Goal: Check status: Check status

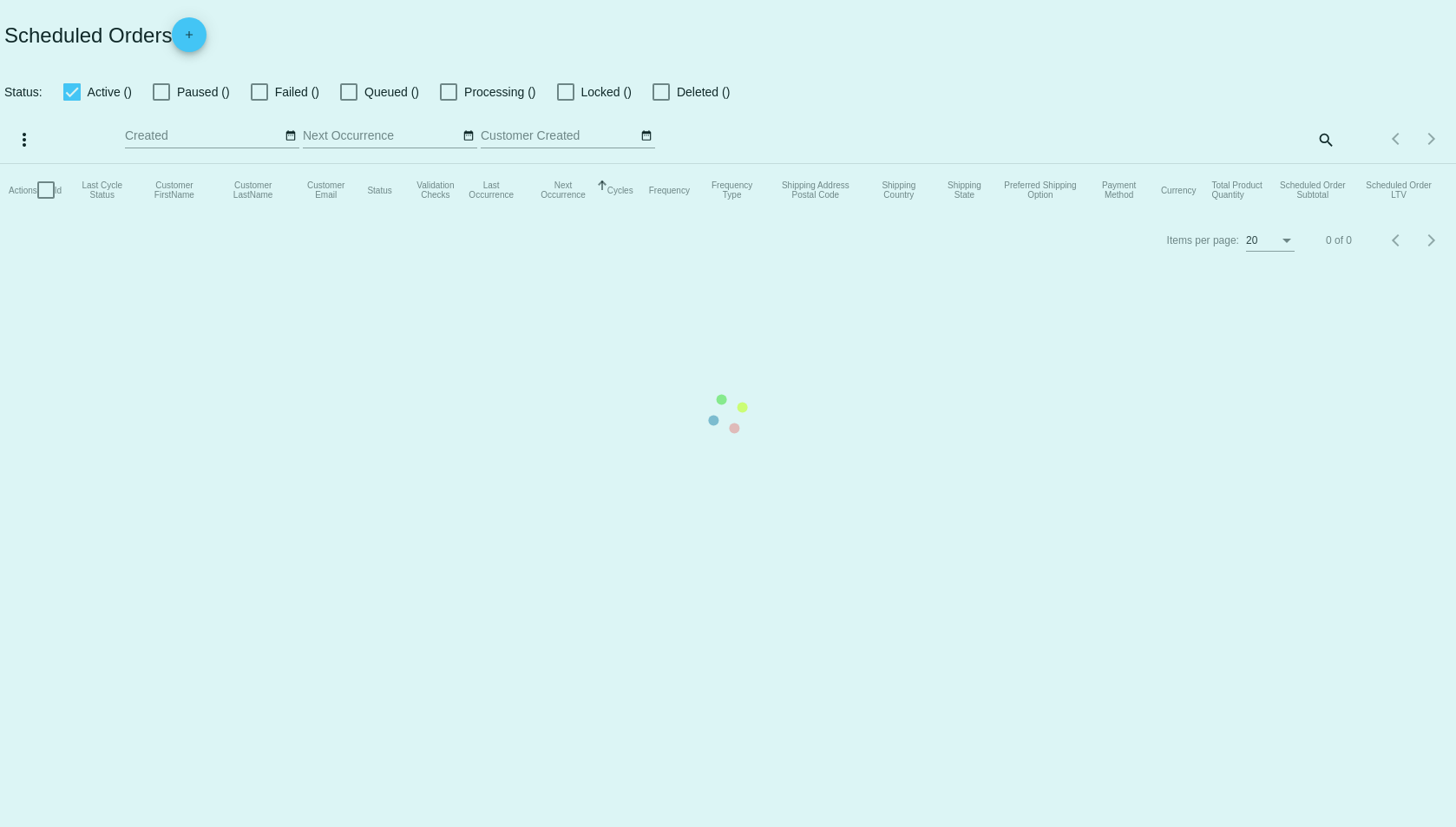
checkbox input "true"
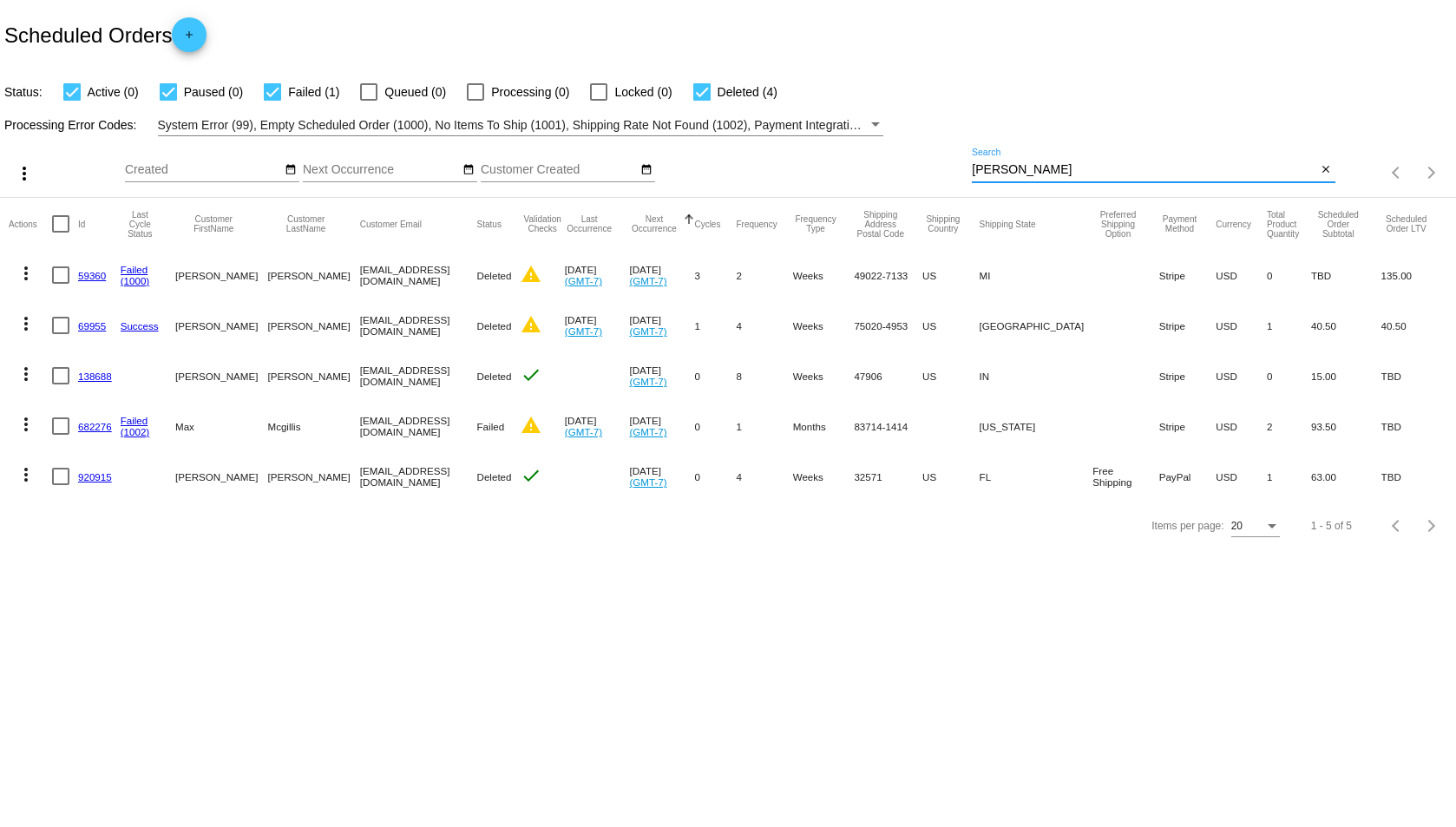
click at [995, 169] on input "mcgill" at bounding box center [1144, 170] width 344 height 14
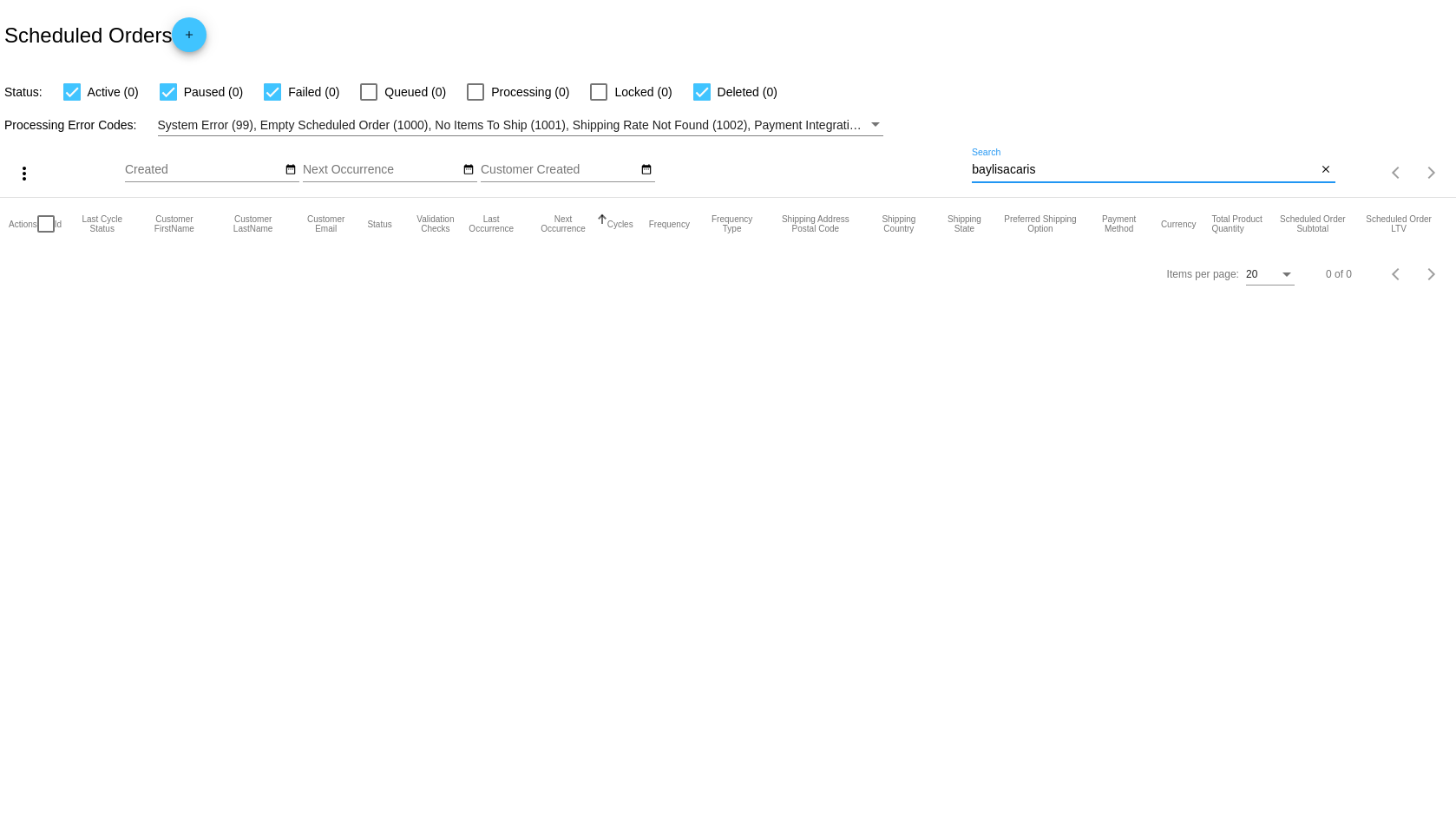
click at [1009, 170] on input "baylisacaris" at bounding box center [1144, 170] width 344 height 14
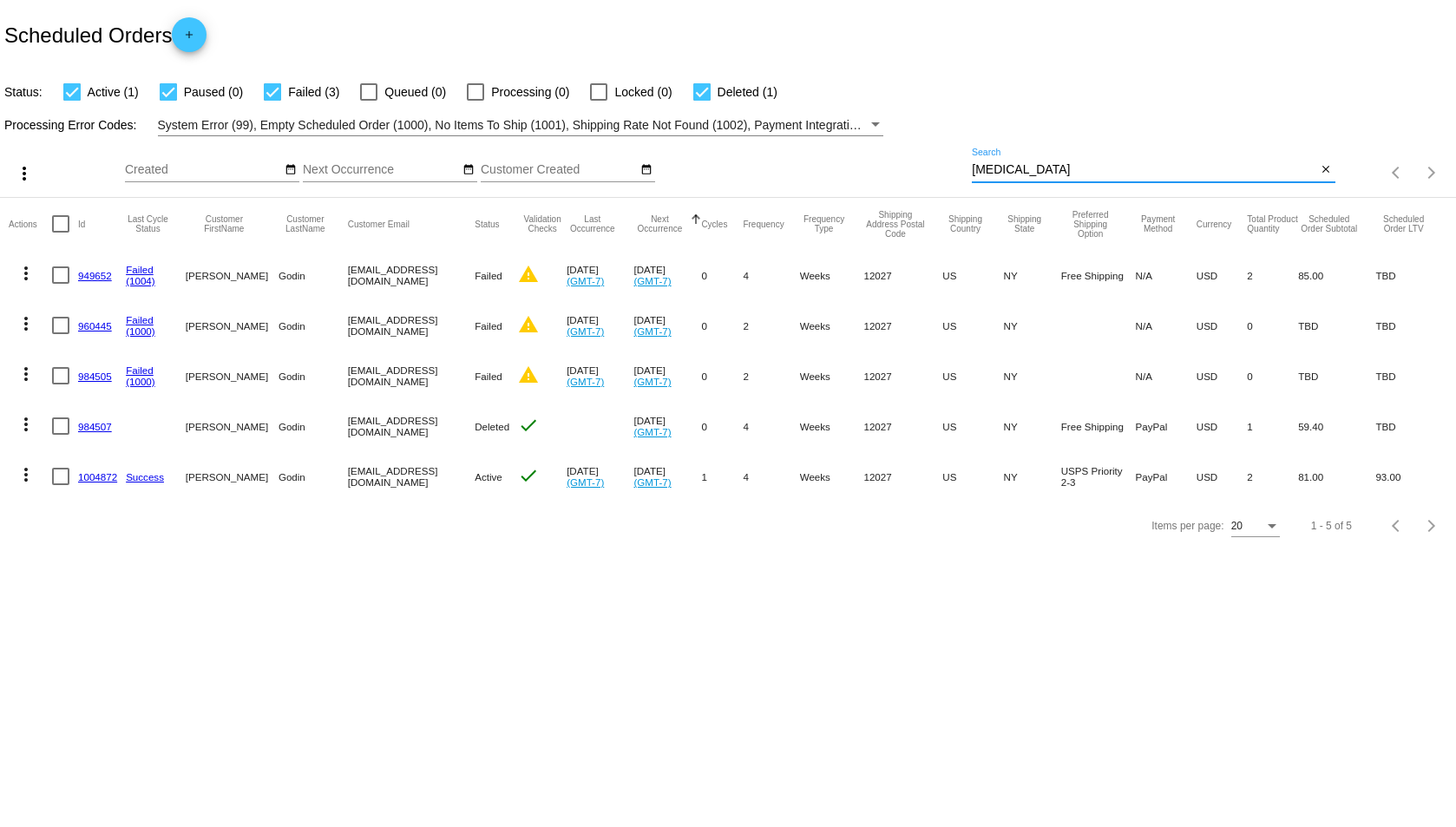
type input "[MEDICAL_DATA]"
click at [100, 481] on link "1004872" at bounding box center [98, 477] width 39 height 12
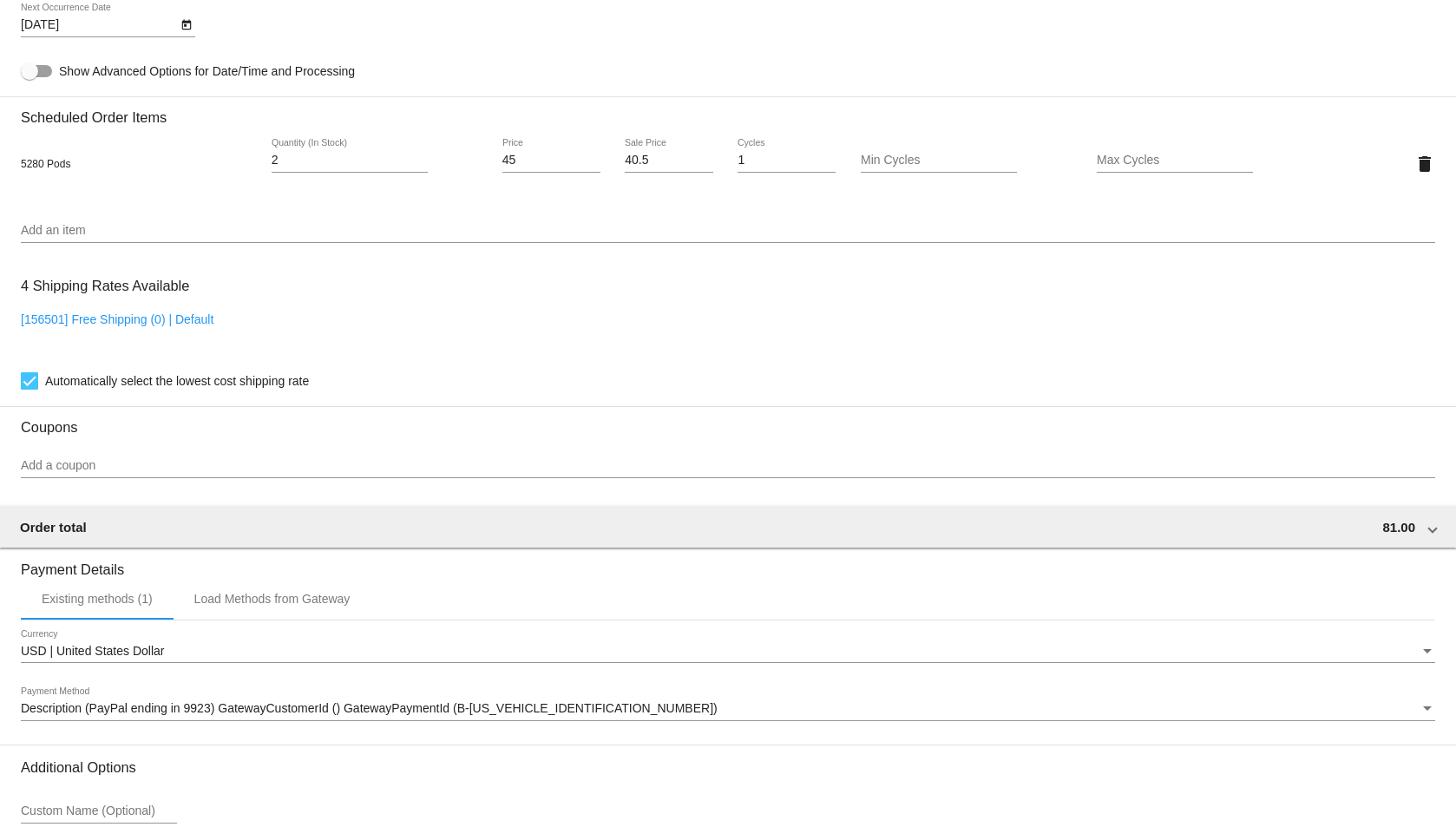
scroll to position [1074, 0]
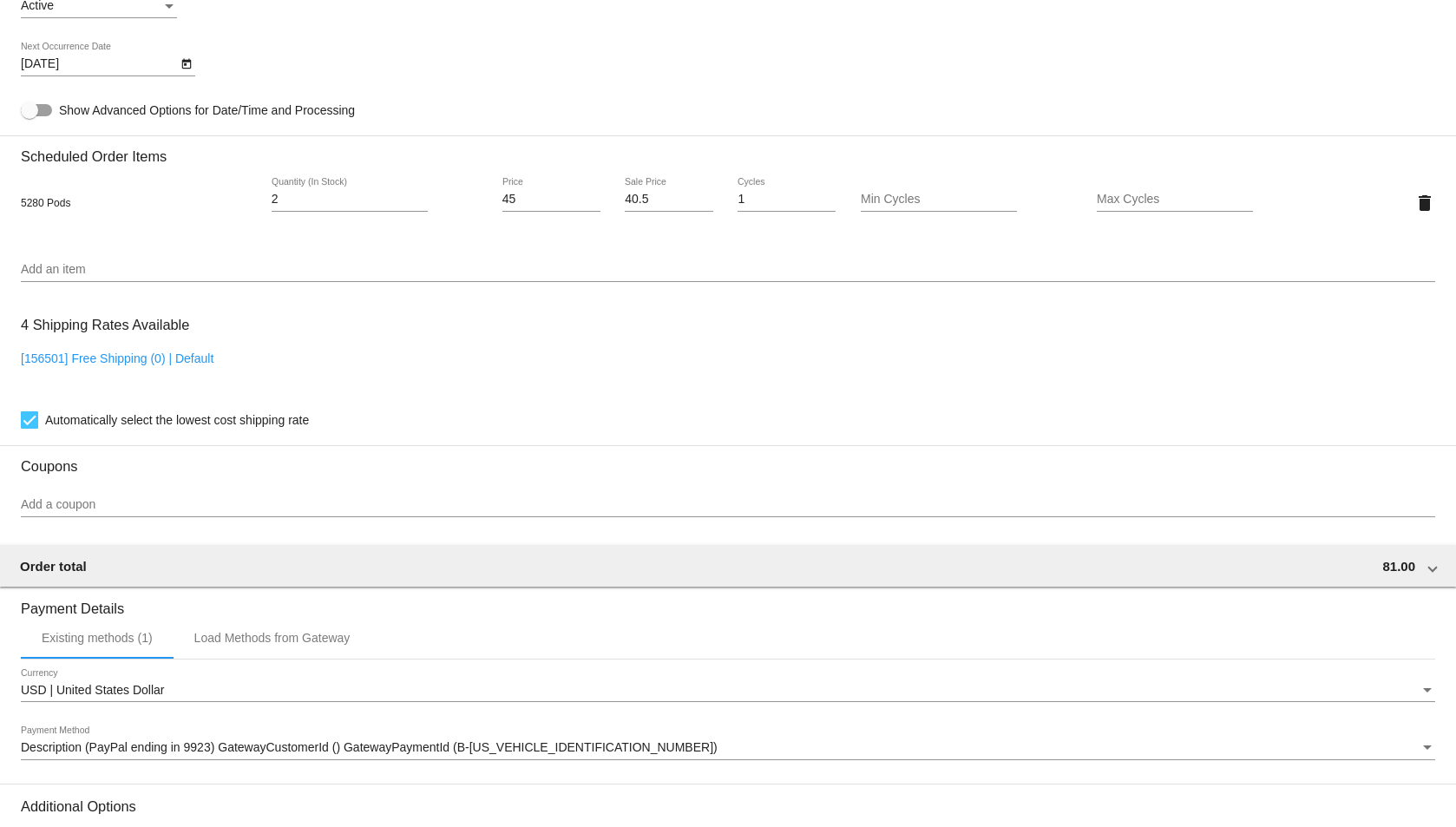
click at [394, 336] on div "4 Shipping Rates Available [156501] Free Shipping (0) | Default Automatically s…" at bounding box center [728, 368] width 1414 height 125
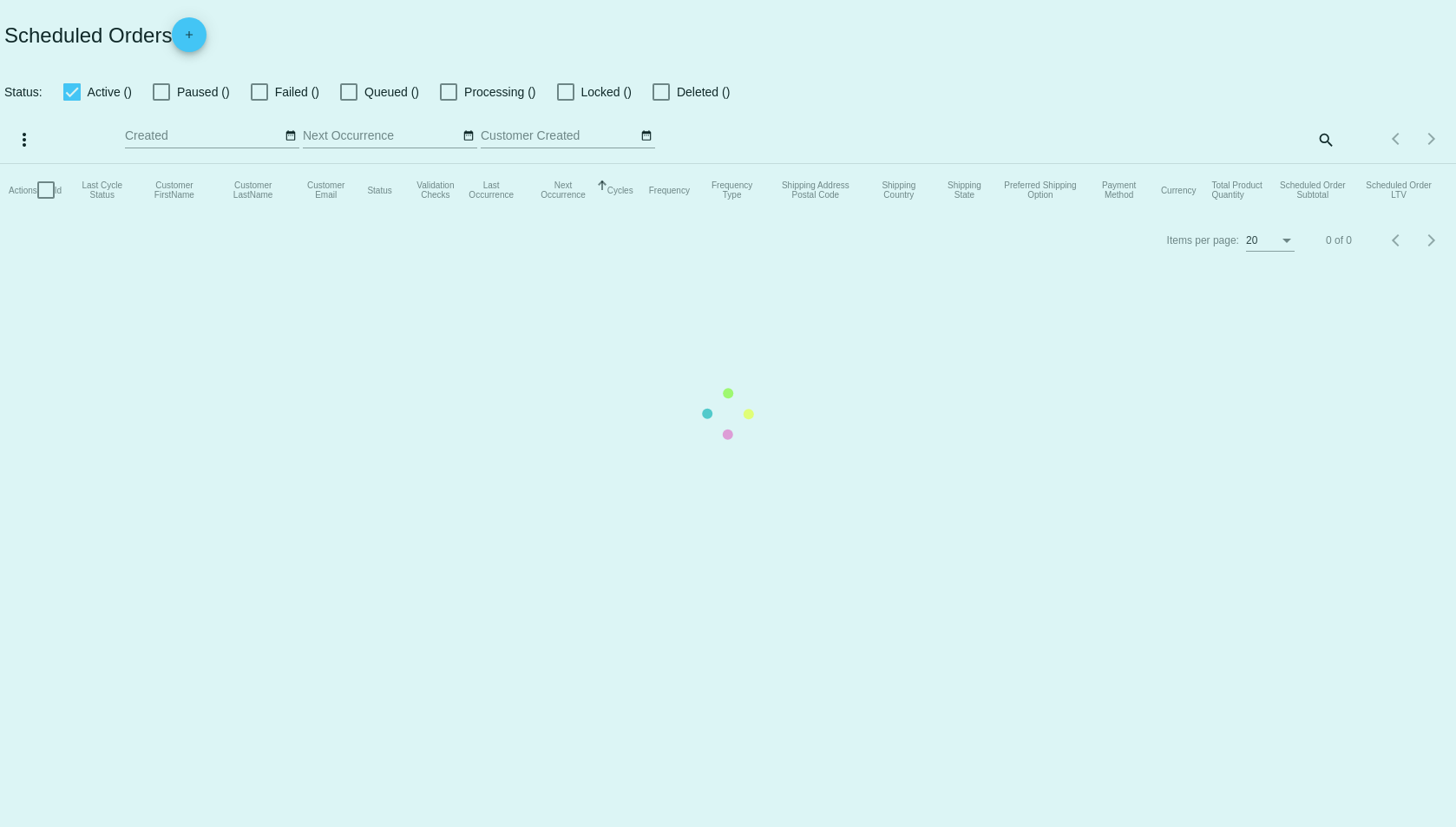
checkbox input "true"
